Goal: Information Seeking & Learning: Learn about a topic

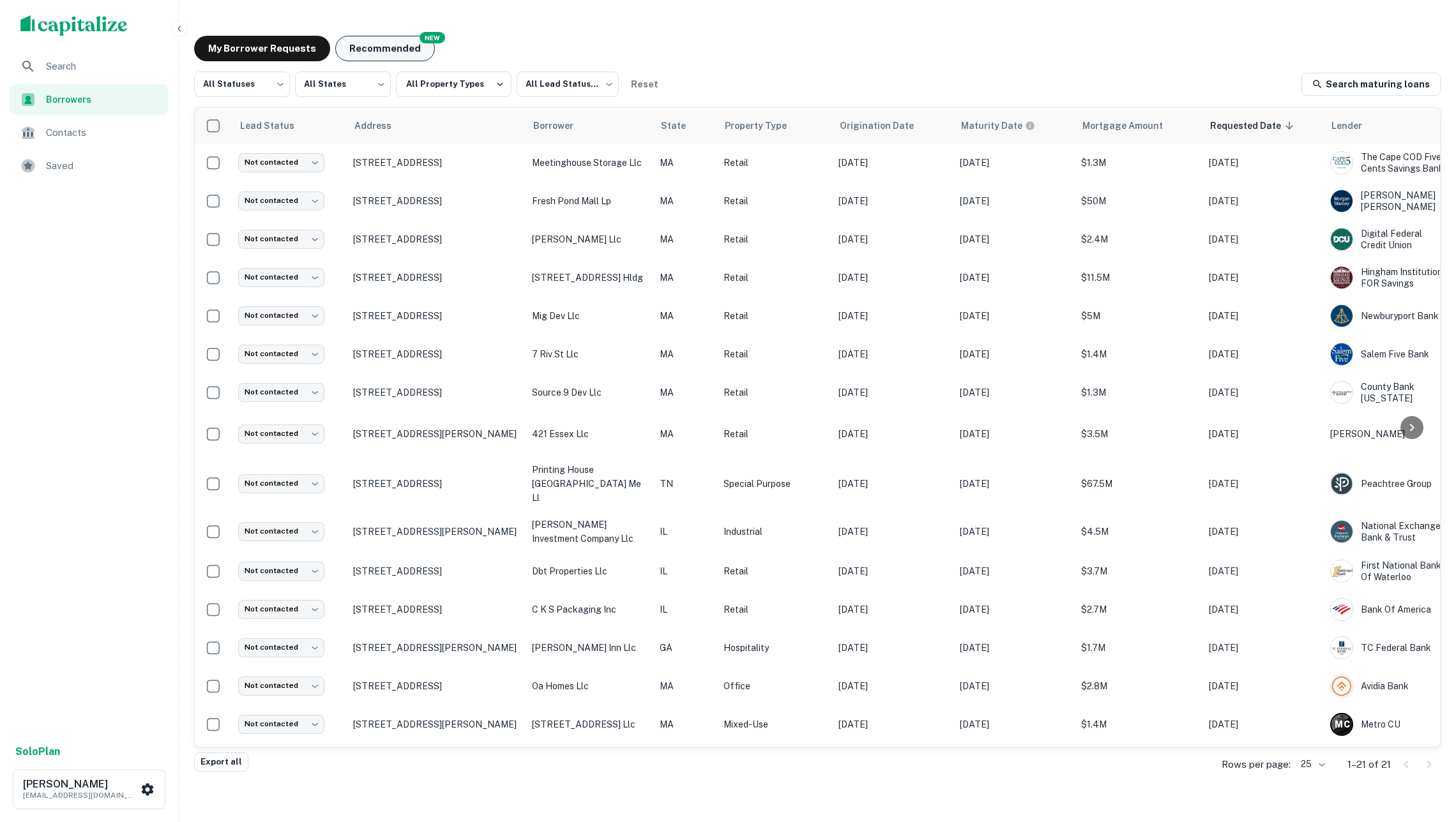
click at [391, 41] on button "Recommended" at bounding box center [385, 48] width 99 height 26
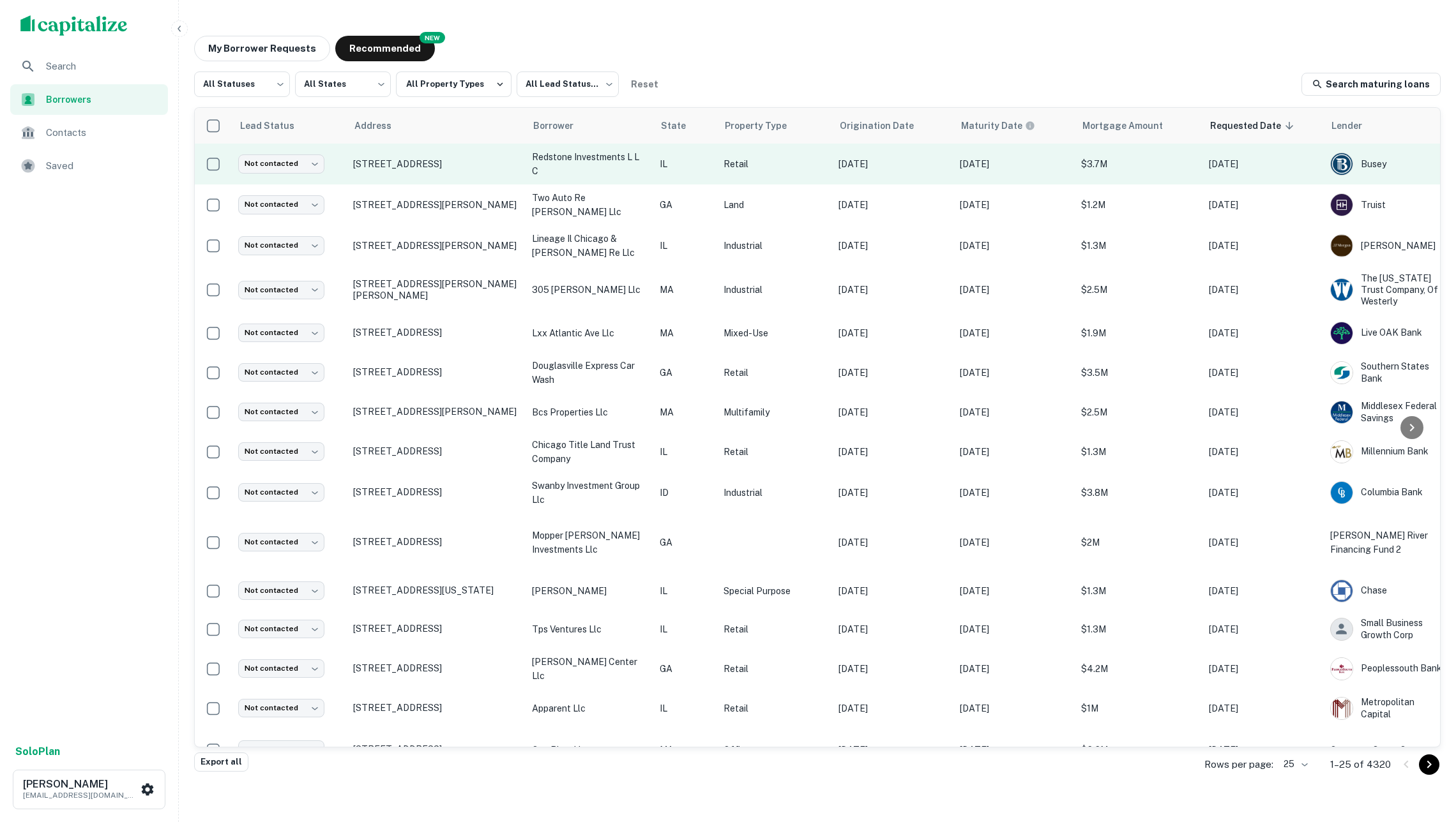
click at [504, 171] on td "606 Linden St Normal, IL61761" at bounding box center [436, 164] width 179 height 41
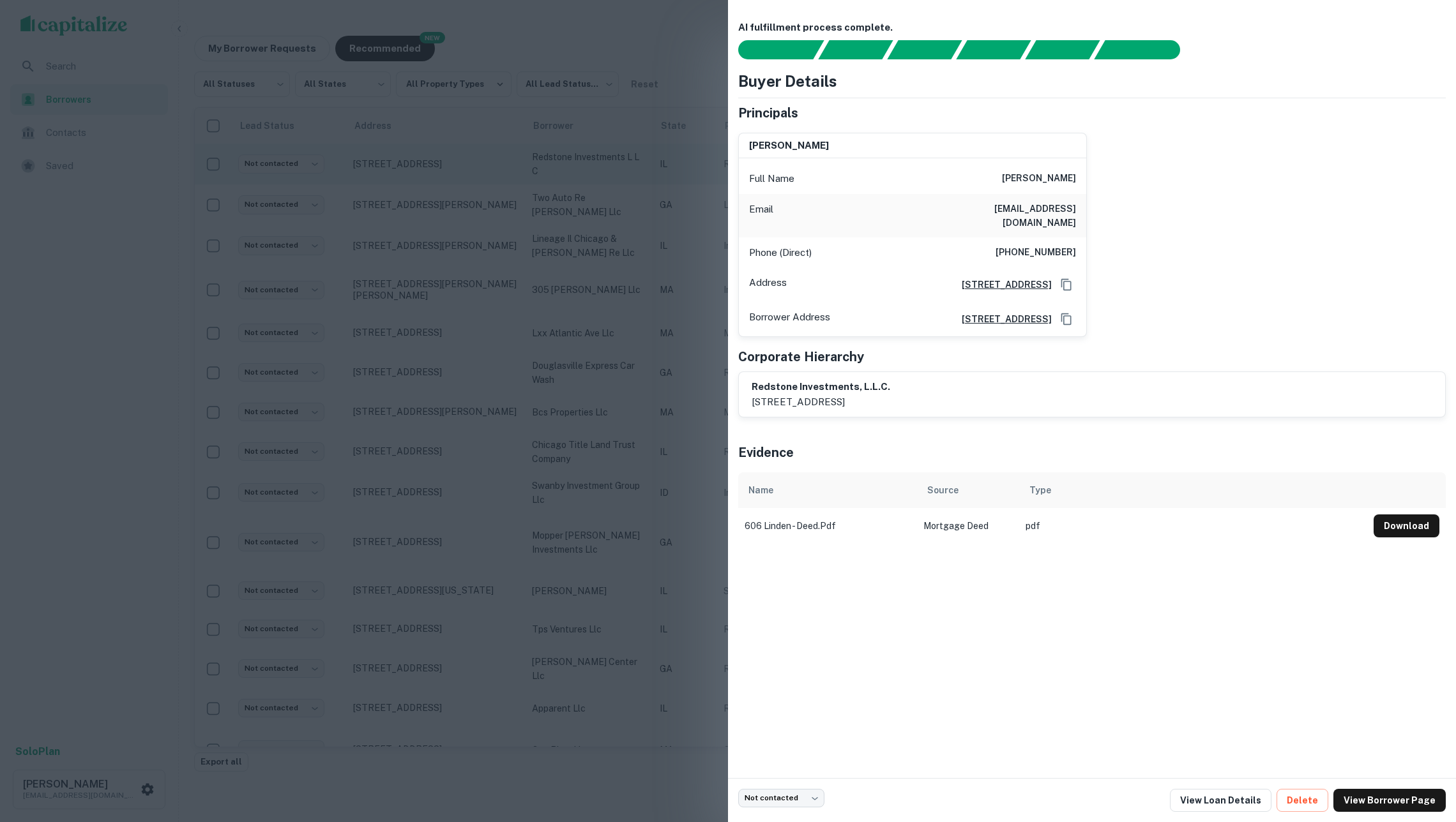
click at [504, 171] on div at bounding box center [728, 411] width 1456 height 822
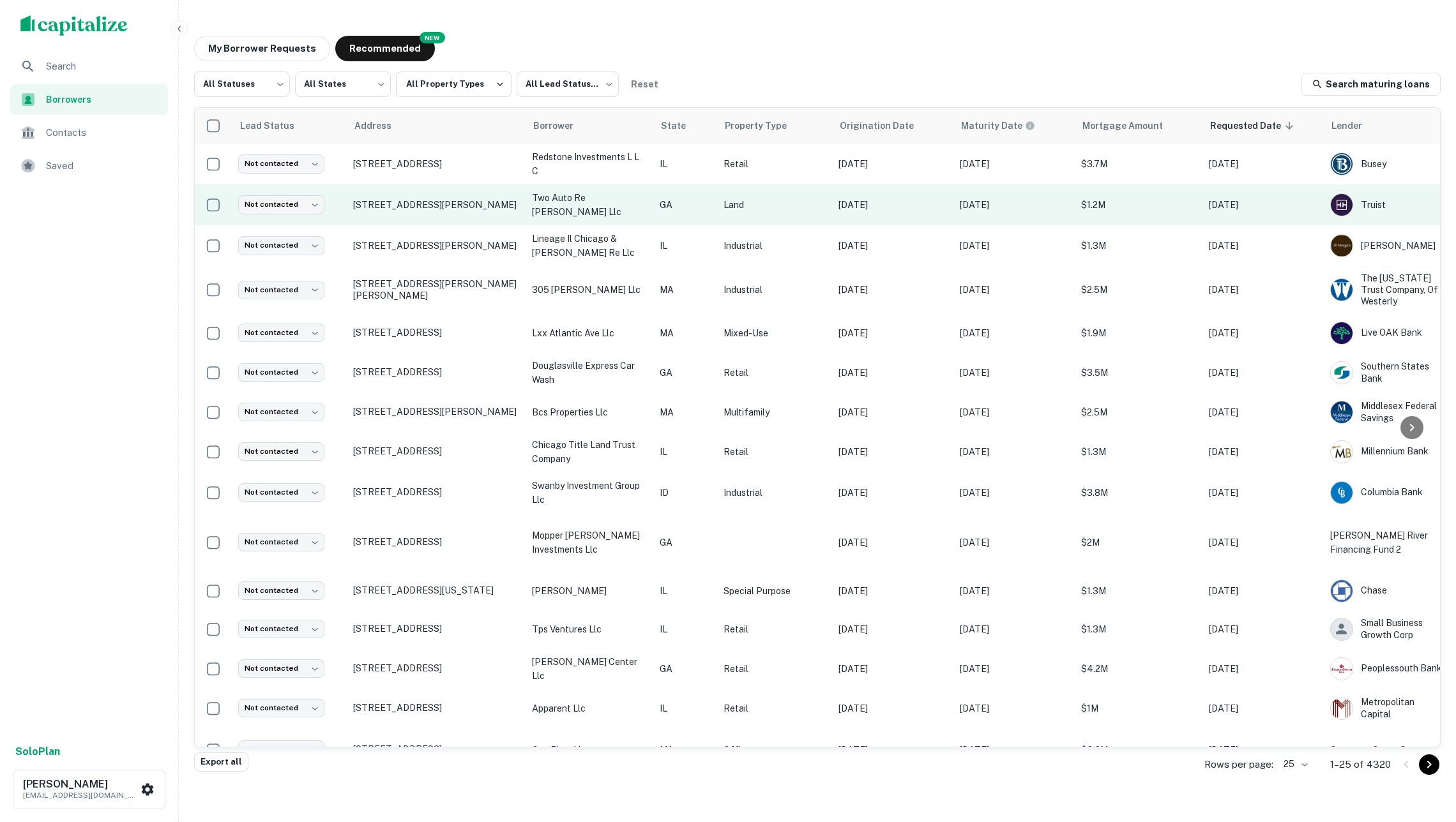
click at [520, 211] on td "604 Highway 53 Calhoun, GA30701" at bounding box center [436, 205] width 179 height 41
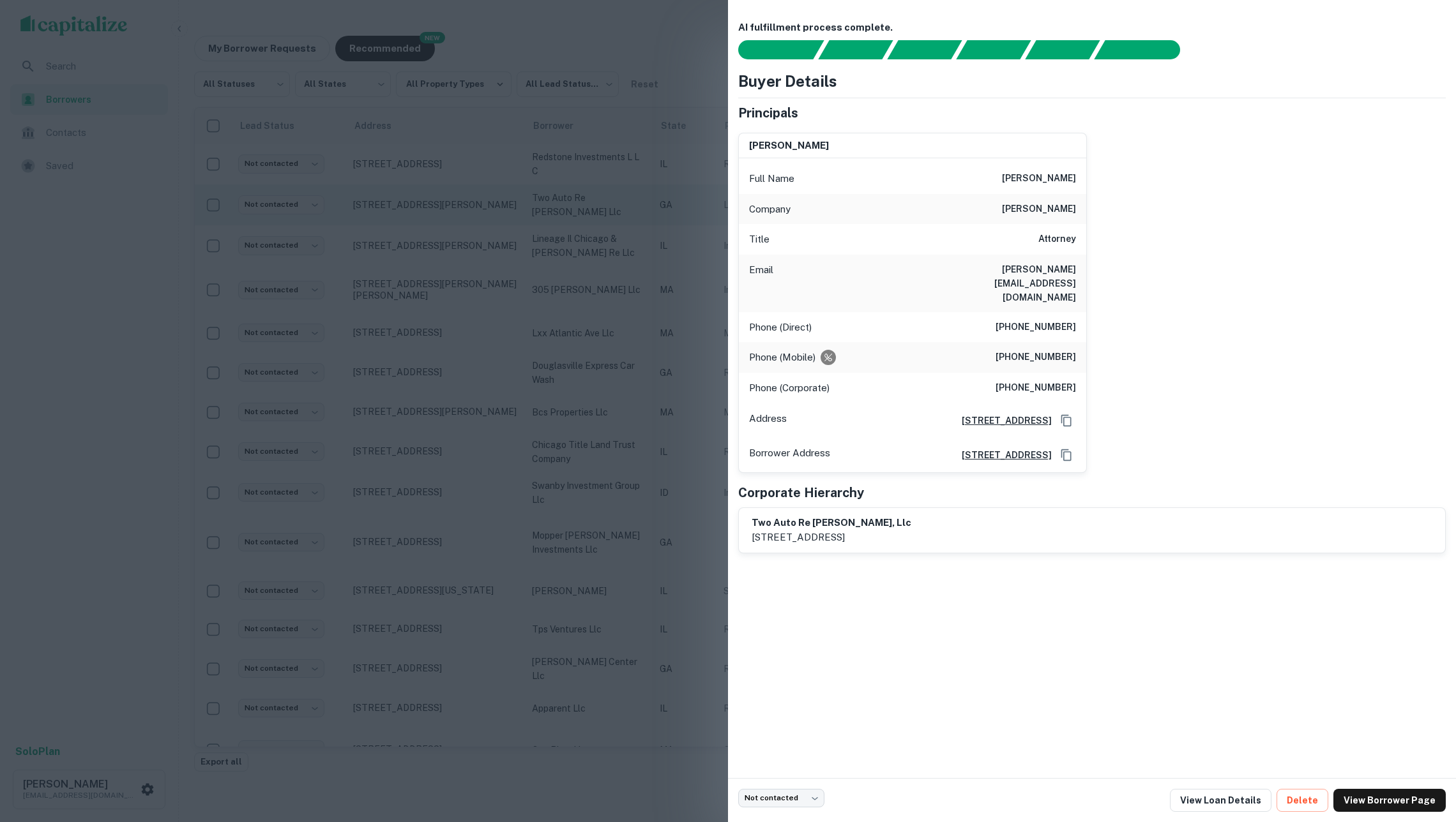
click at [520, 211] on div at bounding box center [728, 411] width 1456 height 822
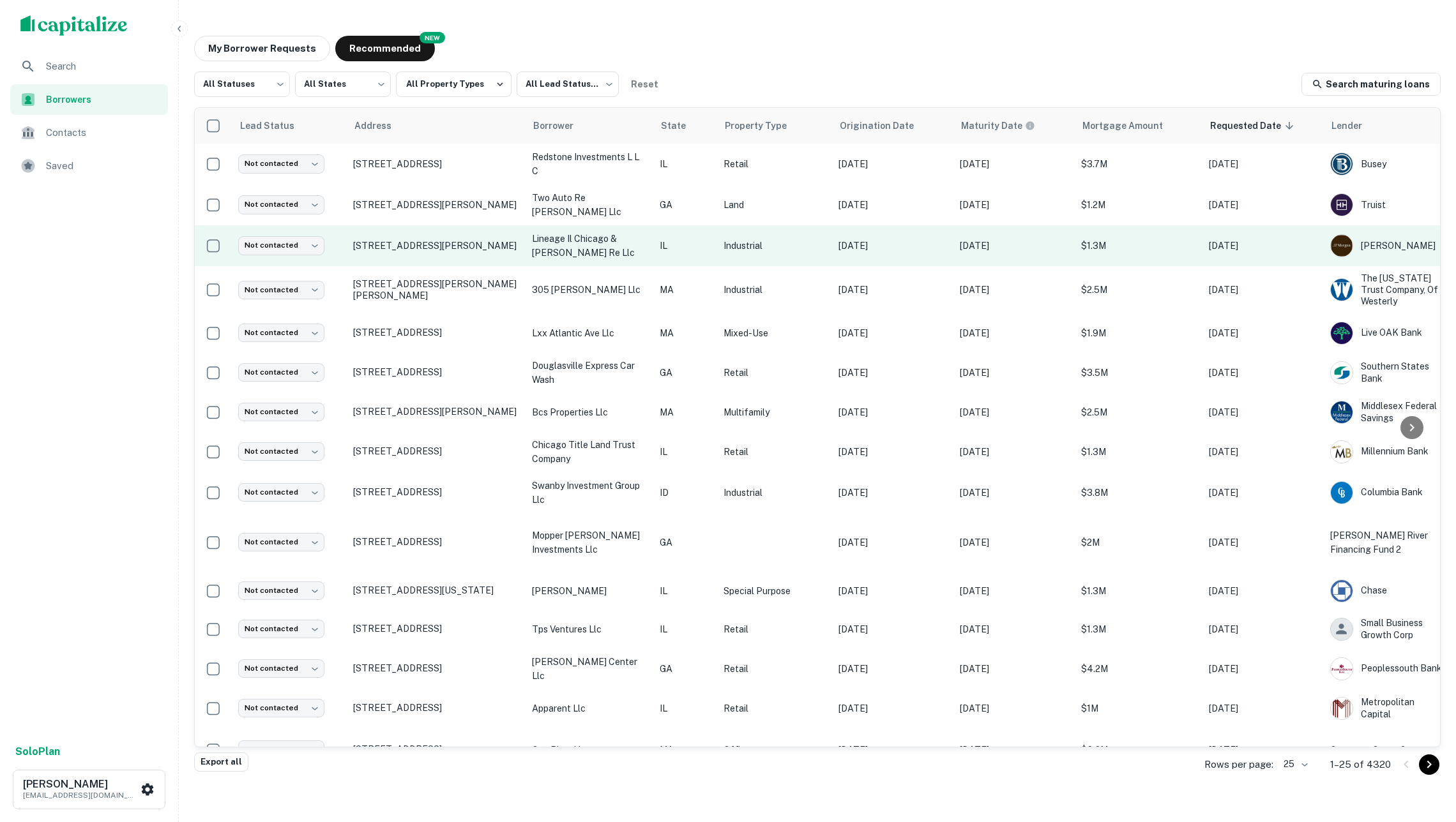
click at [521, 244] on td "8424 47th St Lyons, IL60534" at bounding box center [436, 245] width 179 height 41
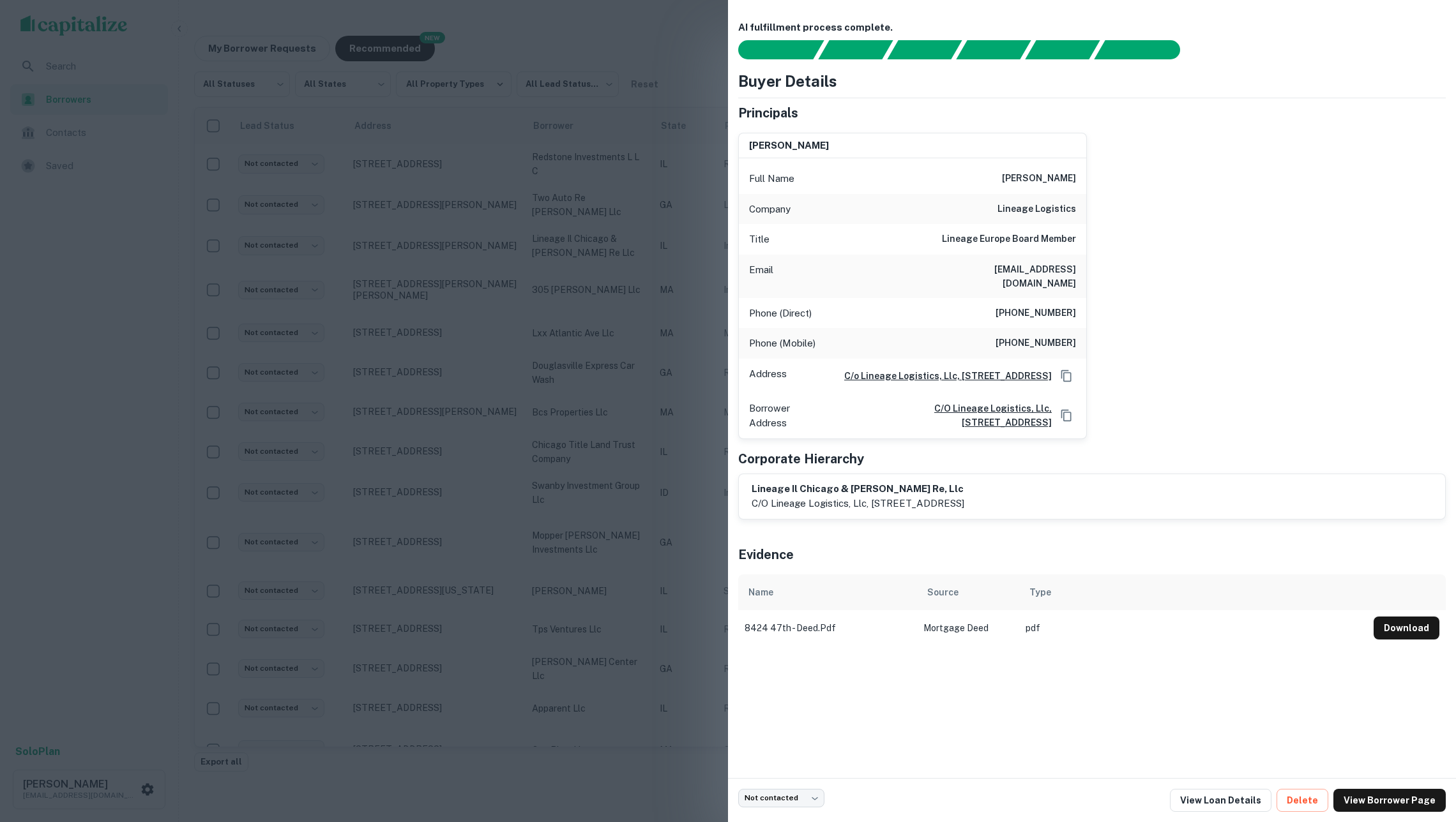
click at [509, 254] on div at bounding box center [728, 411] width 1456 height 822
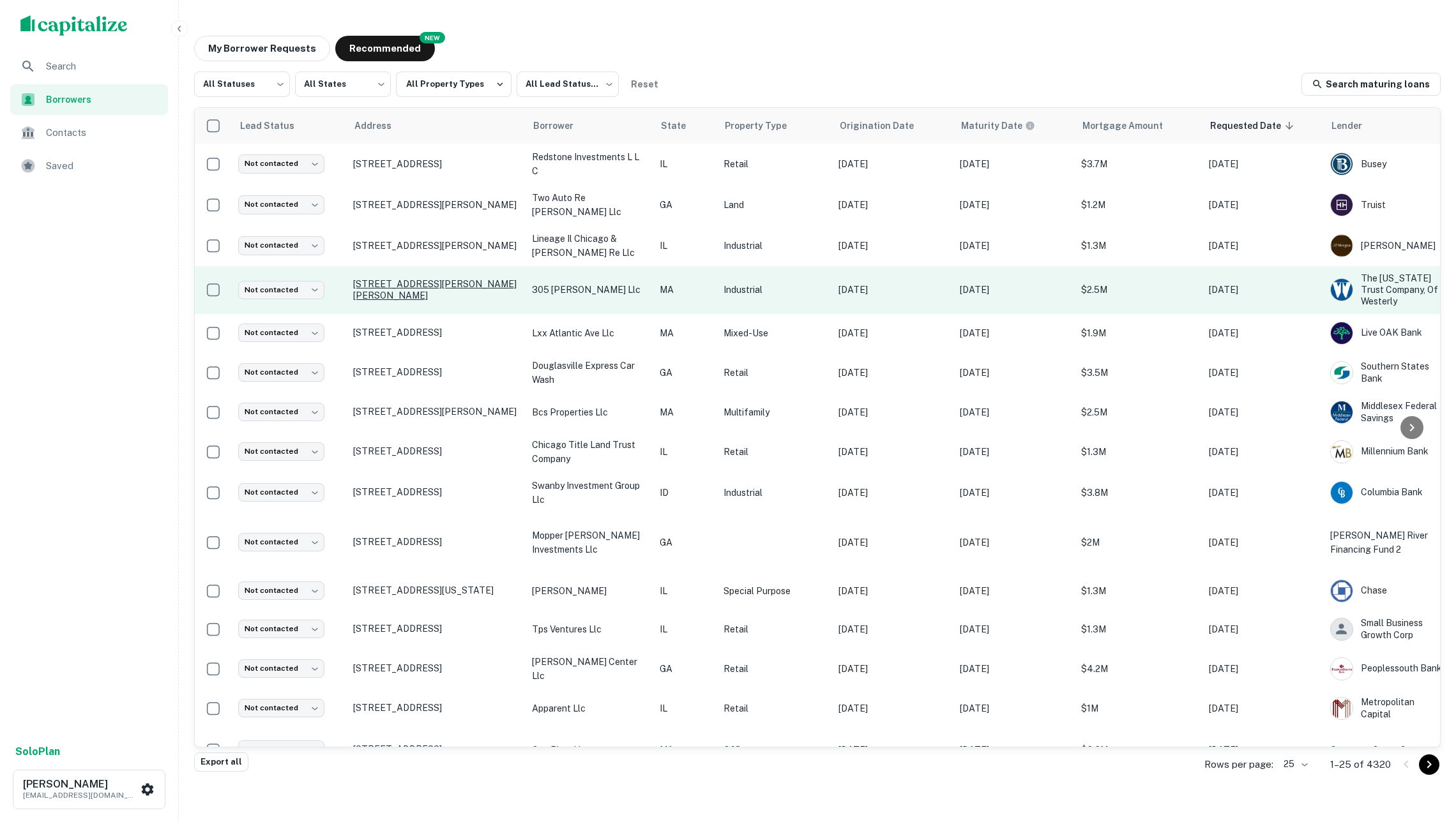
click at [510, 291] on p "305 Kenneth Welch Dr Lakeville, MA02347" at bounding box center [436, 290] width 166 height 23
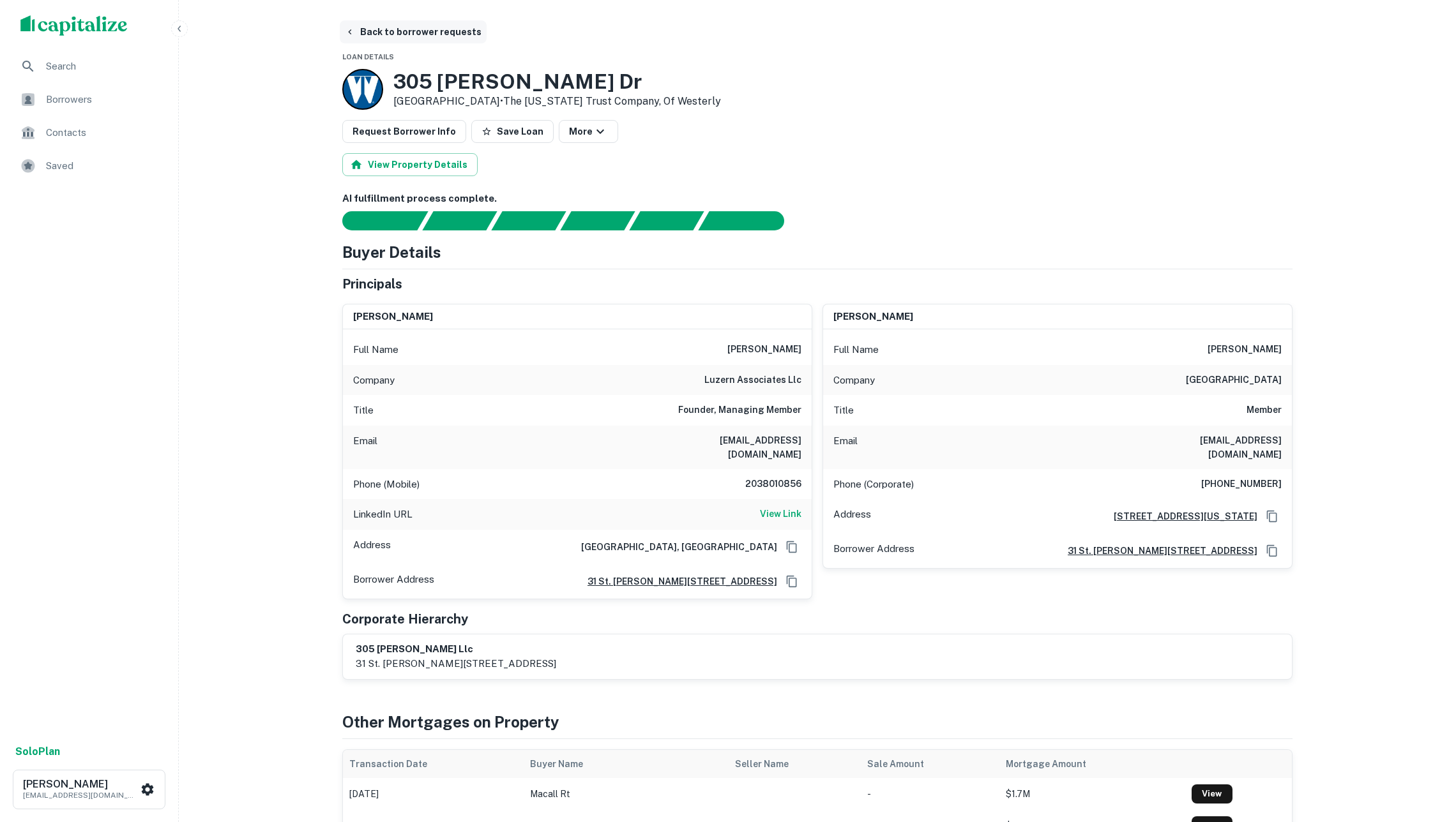
click at [385, 33] on button "Back to borrower requests" at bounding box center [413, 32] width 147 height 23
